Goal: Navigation & Orientation: Find specific page/section

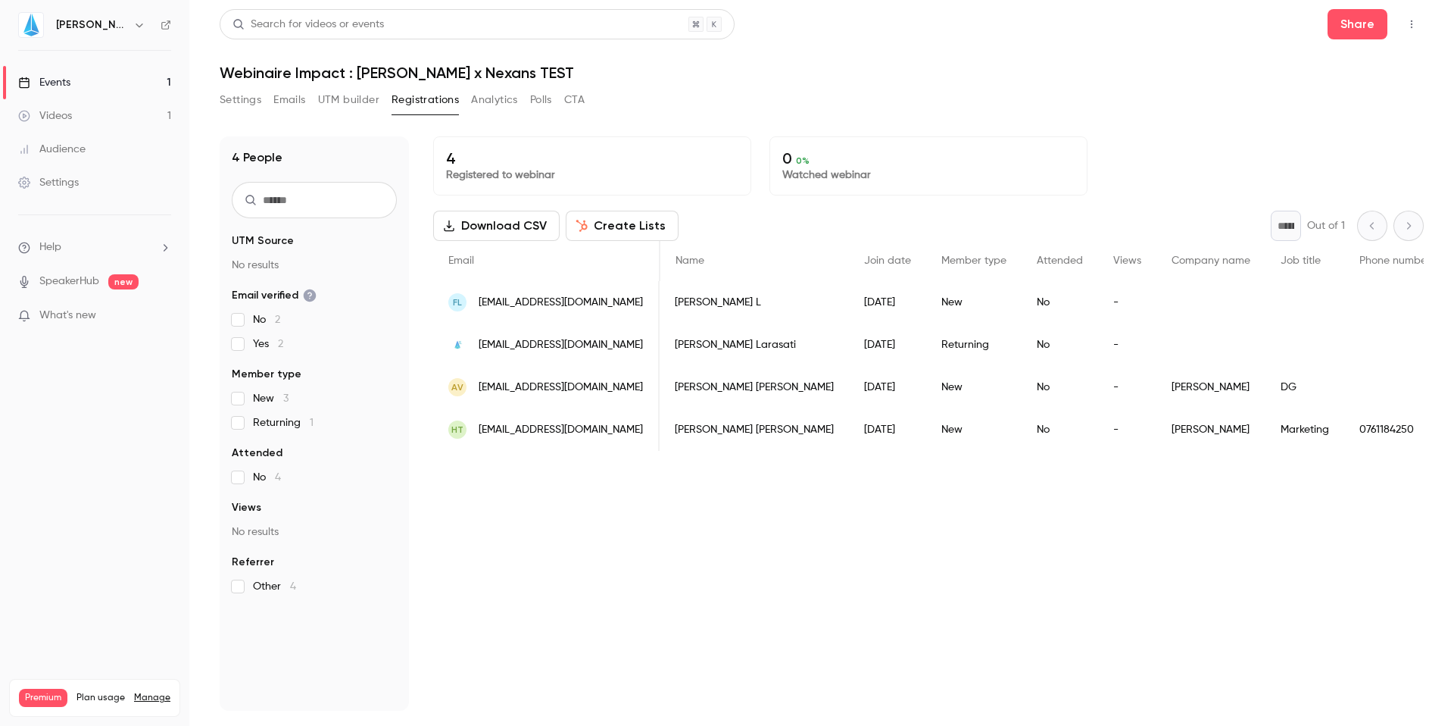
scroll to position [0, 14]
click at [83, 117] on link "Videos 1" at bounding box center [94, 115] width 189 height 33
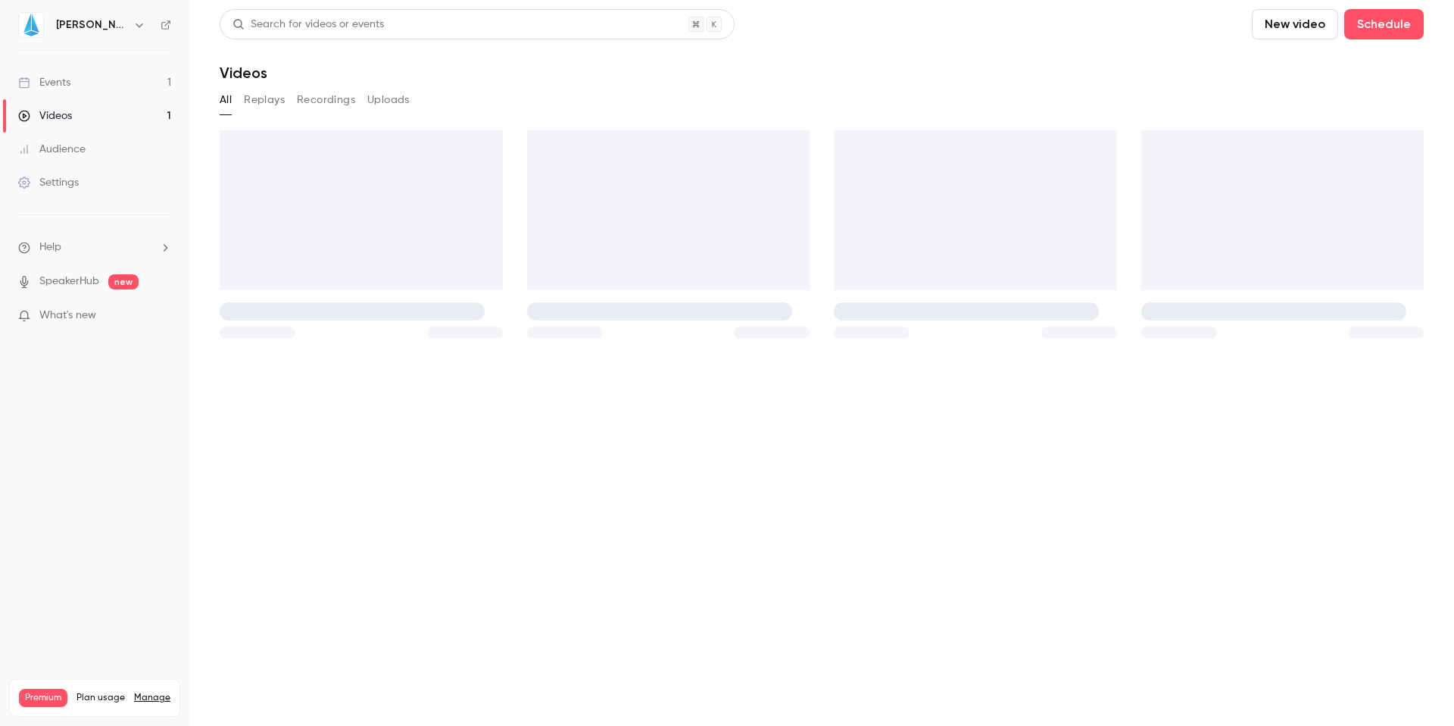
click at [58, 73] on link "Events 1" at bounding box center [94, 82] width 189 height 33
